Goal: Task Accomplishment & Management: Complete application form

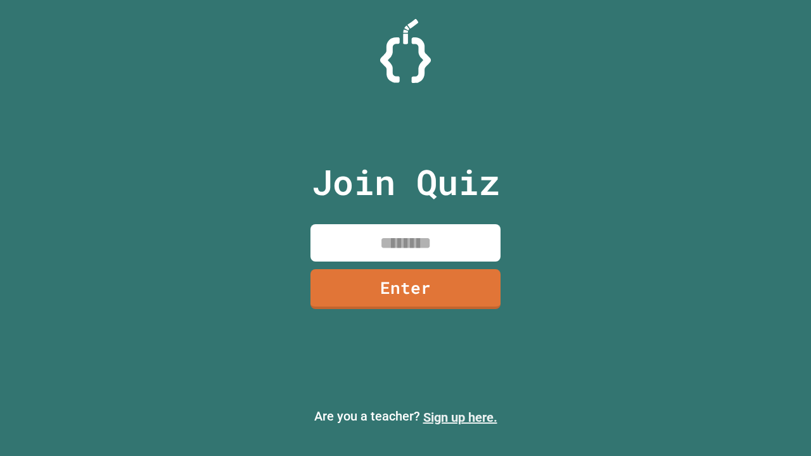
click at [460, 418] on link "Sign up here." at bounding box center [460, 417] width 74 height 15
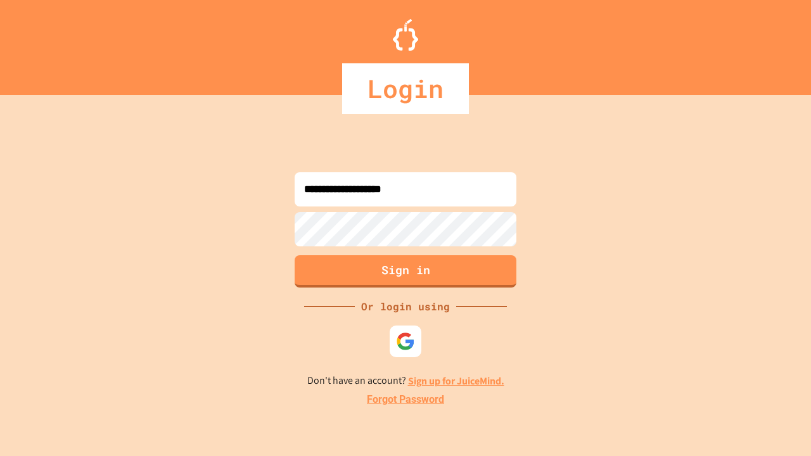
type input "**********"
